Goal: Find contact information: Obtain details needed to contact an individual or organization

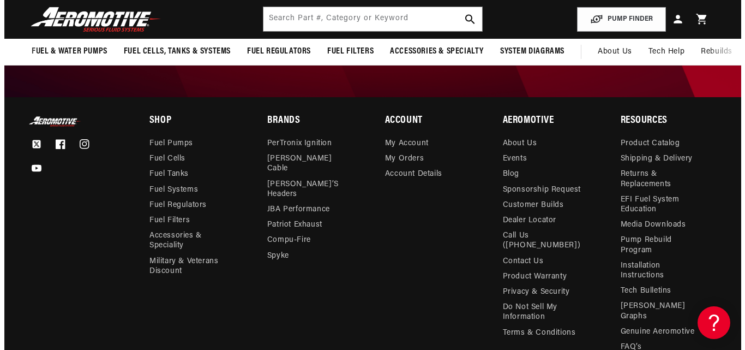
scroll to position [1982, 0]
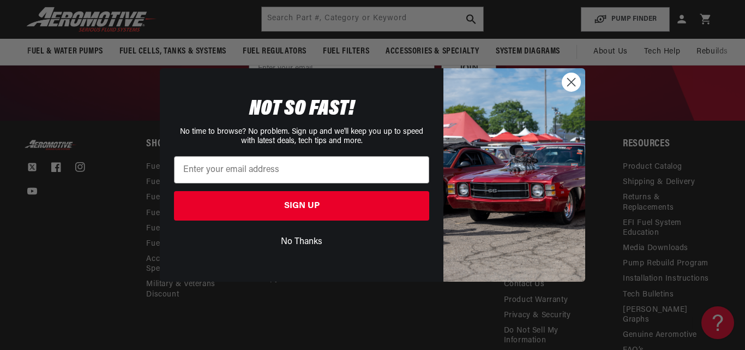
click at [568, 88] on circle "Close dialog" at bounding box center [571, 82] width 18 height 18
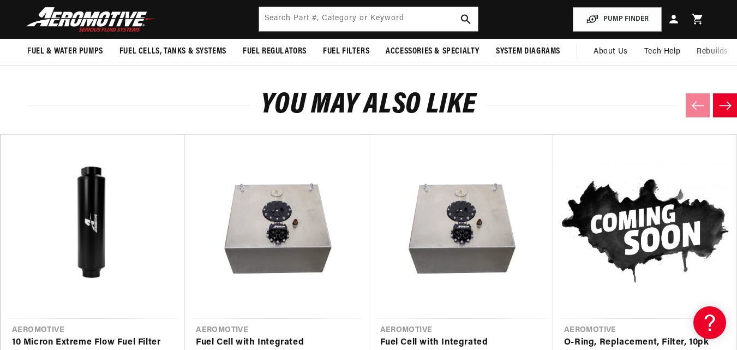
scroll to position [0, 588]
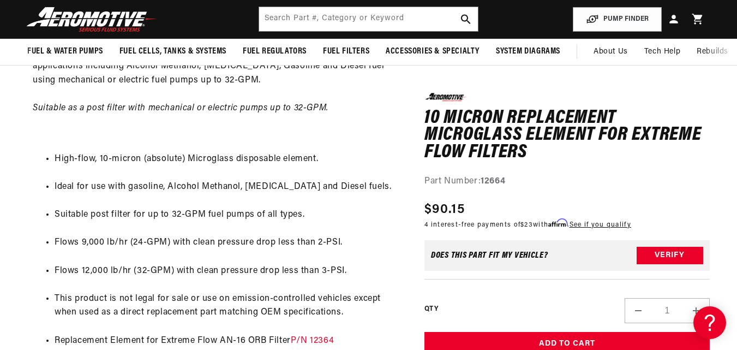
drag, startPoint x: 736, startPoint y: 105, endPoint x: 740, endPoint y: 68, distance: 36.8
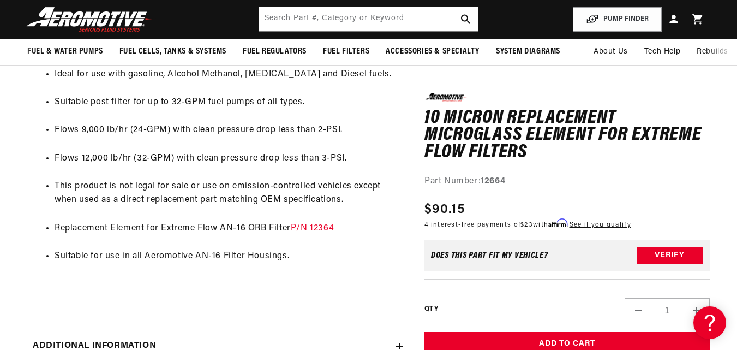
scroll to position [153, 0]
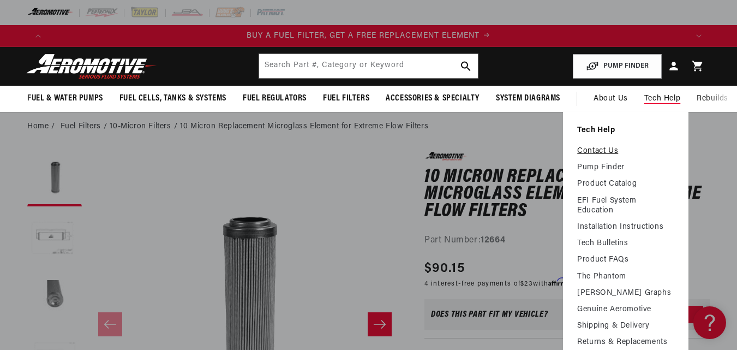
click at [606, 153] on link "Contact Us" at bounding box center [625, 151] width 97 height 10
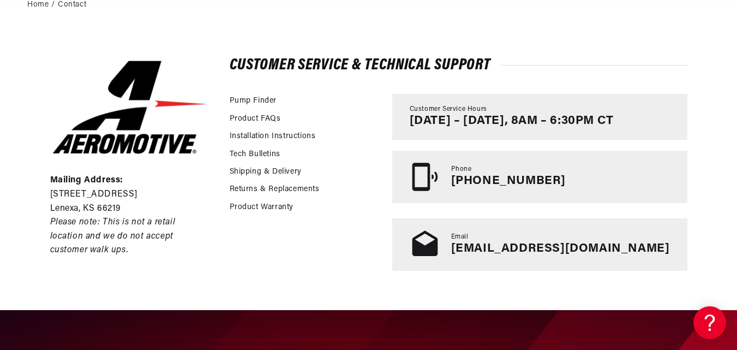
scroll to position [240, 0]
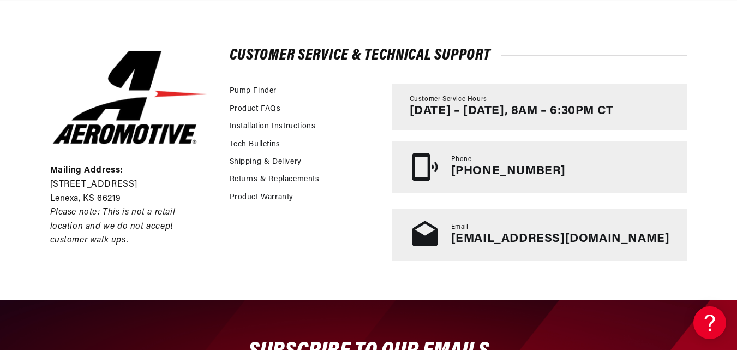
drag, startPoint x: 740, startPoint y: 125, endPoint x: 743, endPoint y: 208, distance: 82.9
drag, startPoint x: 637, startPoint y: 240, endPoint x: 499, endPoint y: 235, distance: 138.0
click at [499, 235] on div "Email tech@aeromotiveinc.com" at bounding box center [539, 234] width 295 height 52
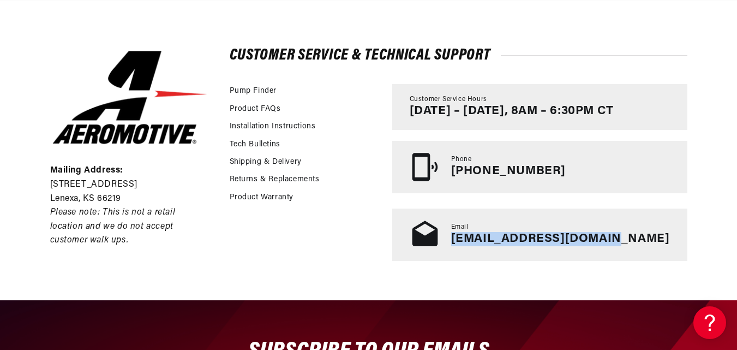
scroll to position [0, 1916]
